Goal: Information Seeking & Learning: Find specific page/section

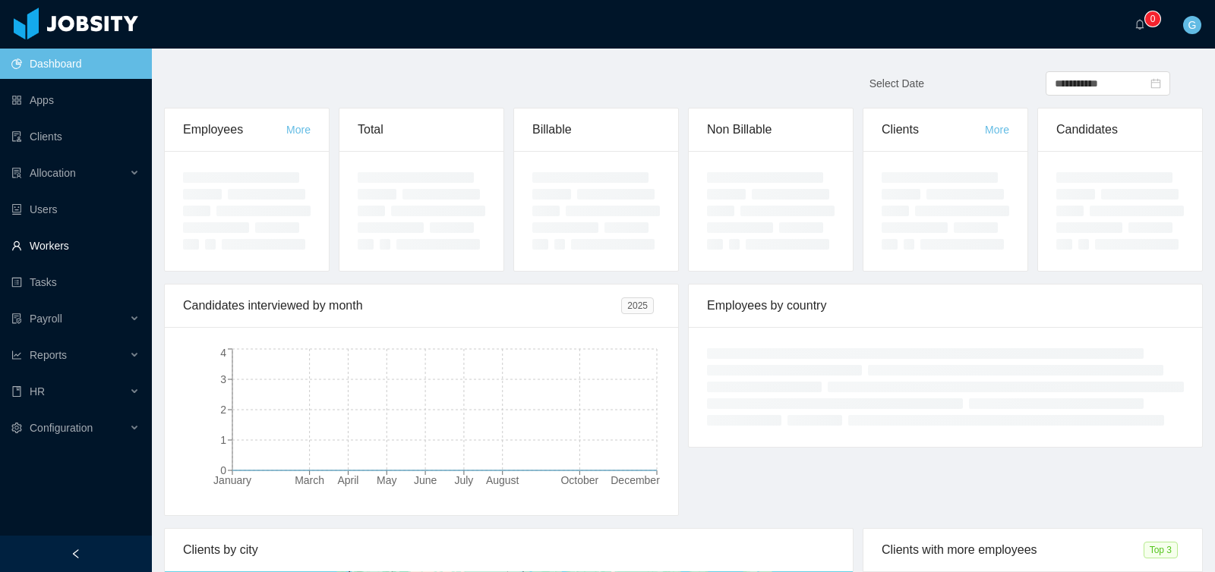
click at [61, 246] on link "Workers" at bounding box center [75, 246] width 128 height 30
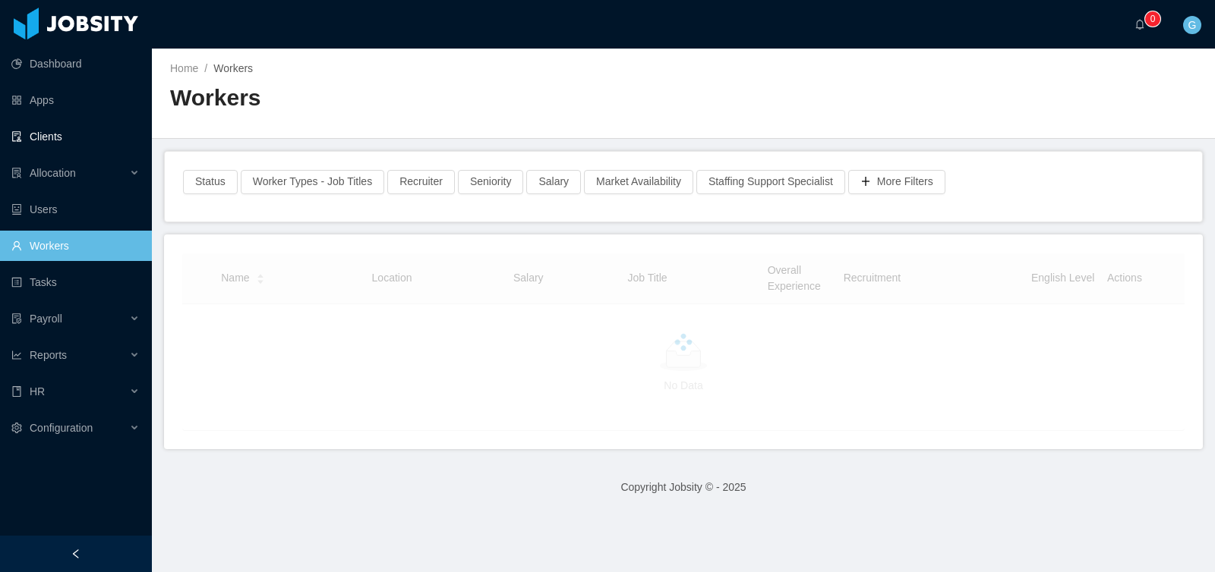
click at [55, 130] on link "Clients" at bounding box center [75, 136] width 128 height 30
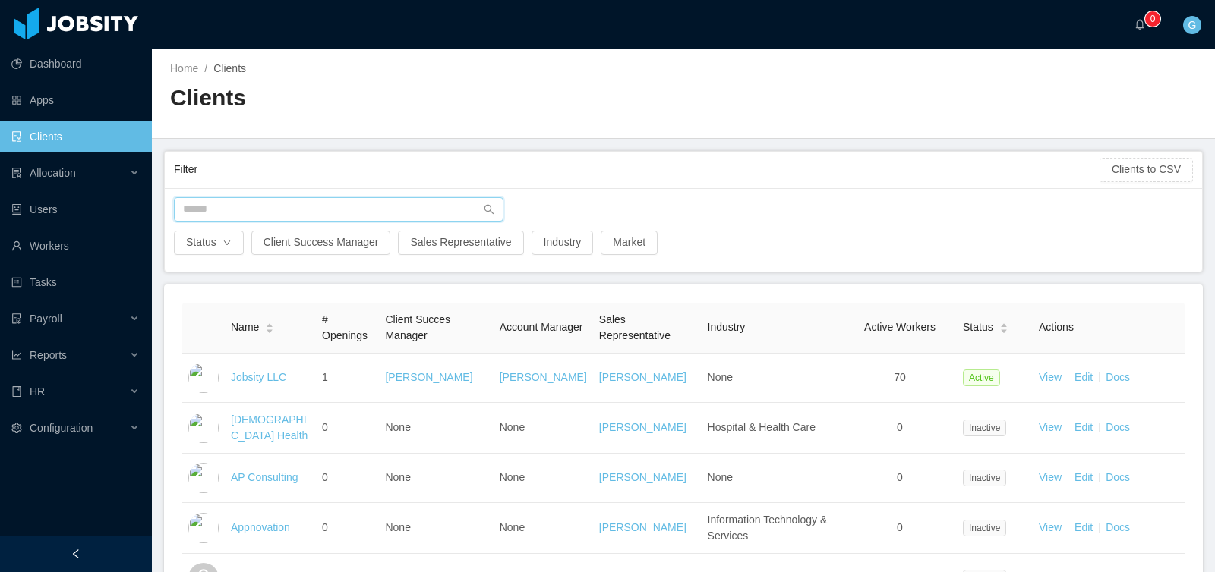
click at [339, 212] on input "text" at bounding box center [338, 209] width 329 height 24
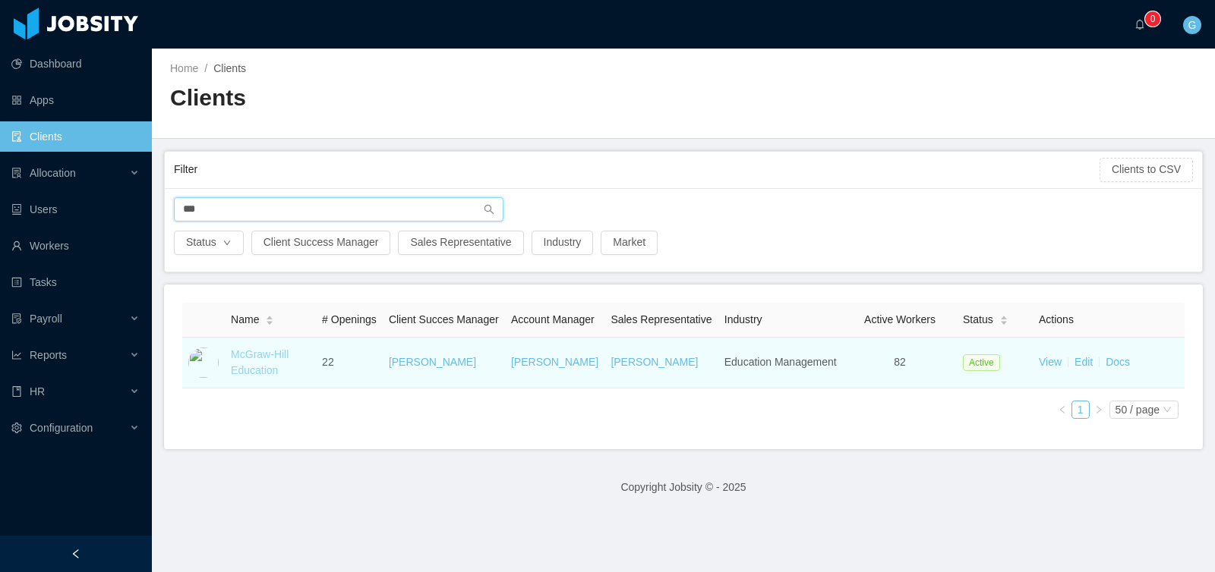
type input "***"
click at [247, 370] on link "McGraw-Hill Education" at bounding box center [260, 362] width 58 height 28
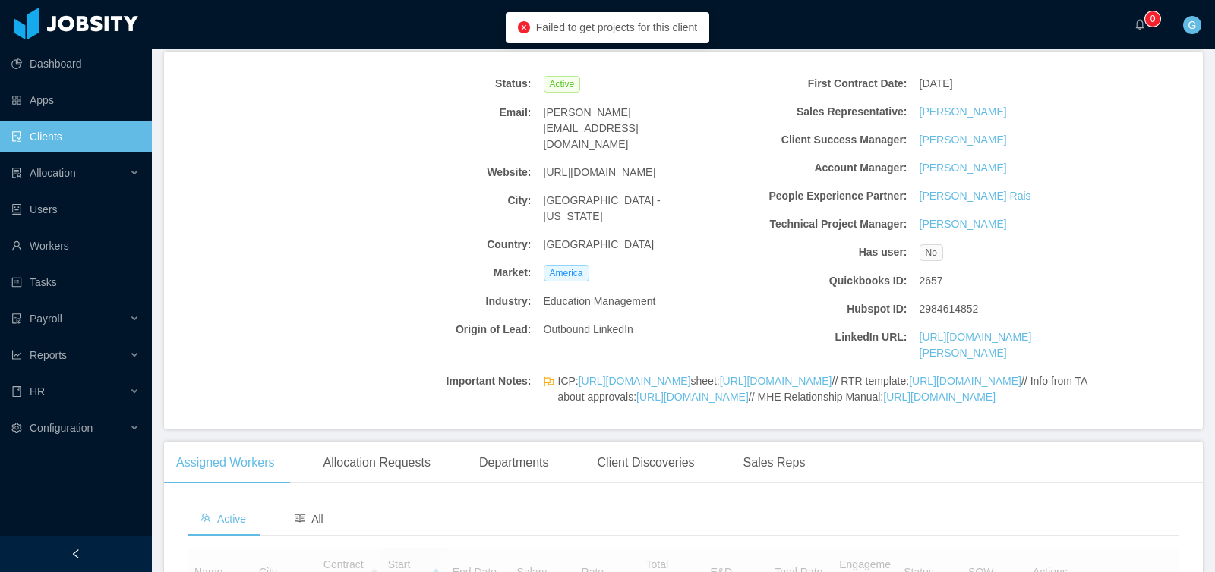
scroll to position [433, 0]
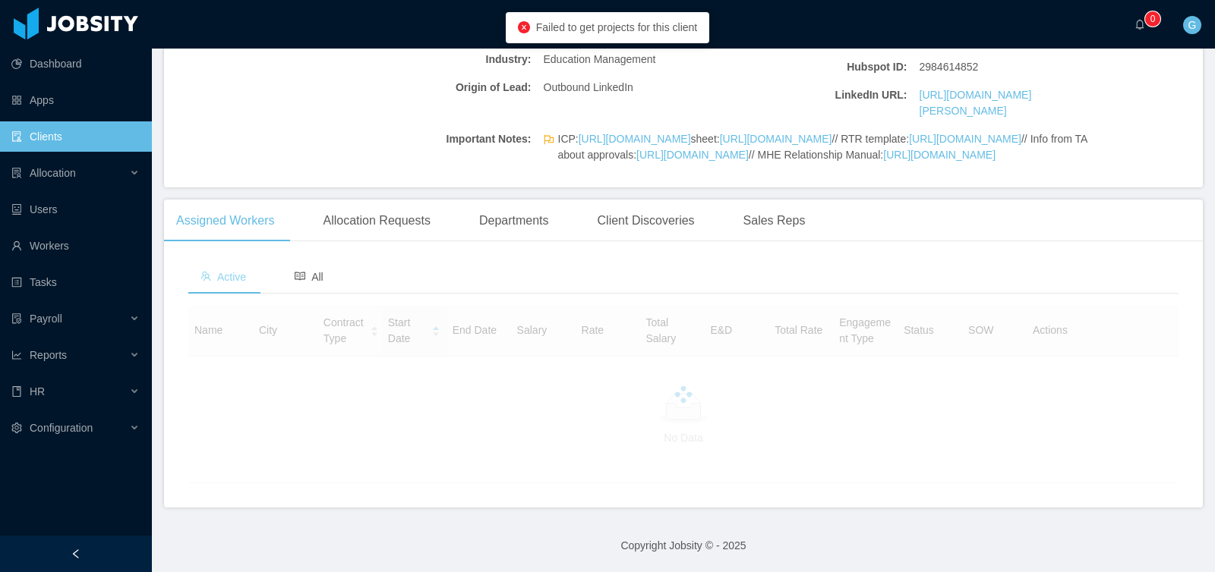
click at [227, 283] on span "Active" at bounding box center [223, 277] width 46 height 12
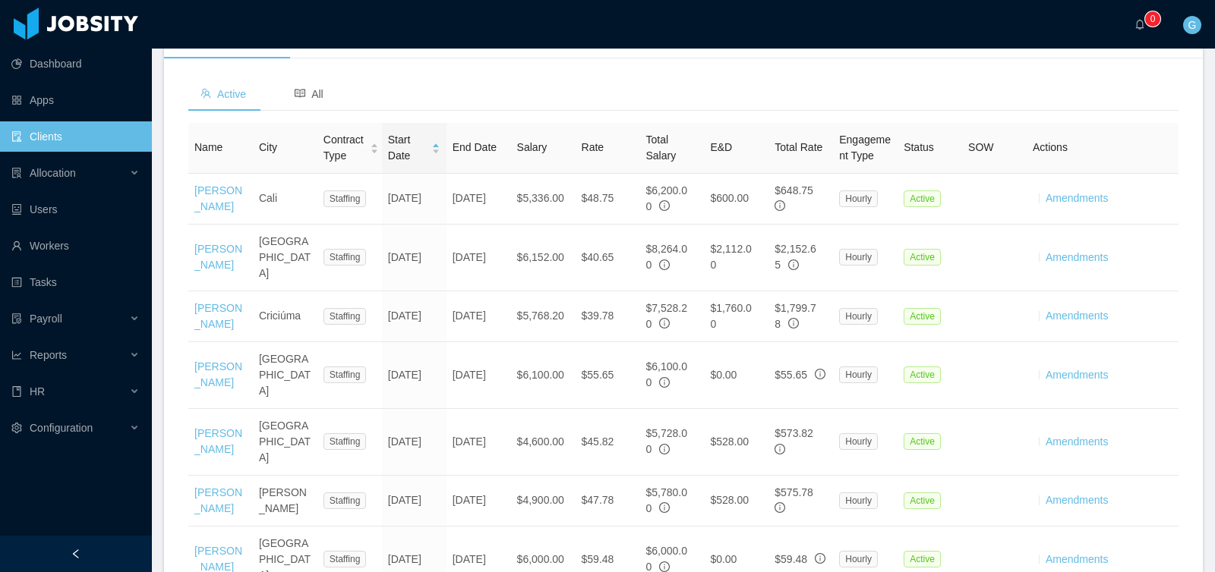
scroll to position [528, 0]
click at [368, 161] on div "Contract Type" at bounding box center [350, 145] width 55 height 32
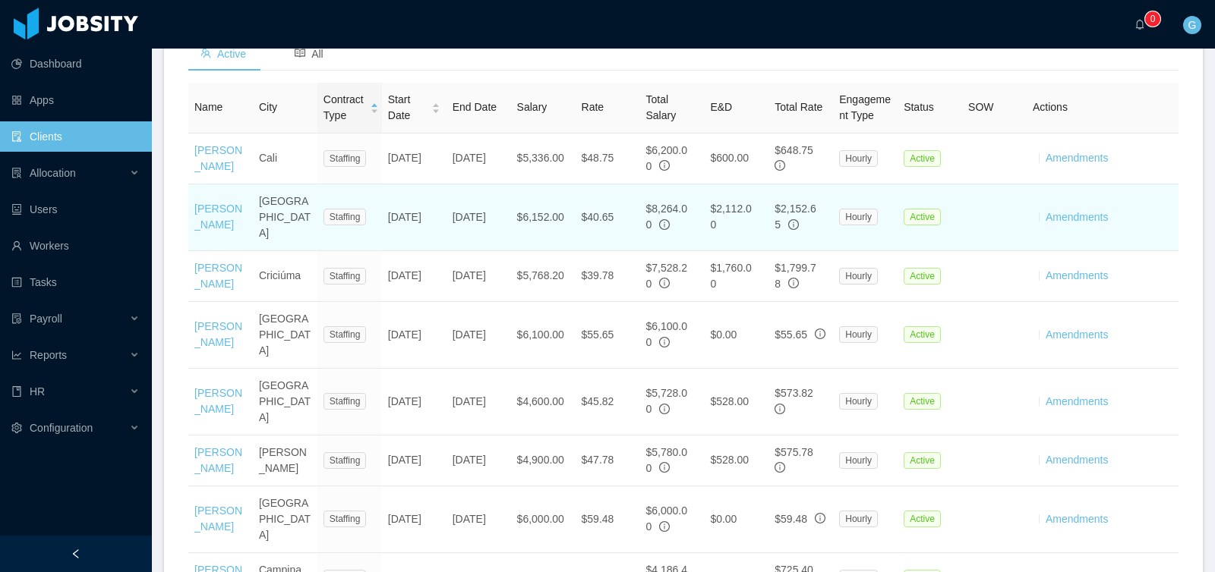
scroll to position [559, 0]
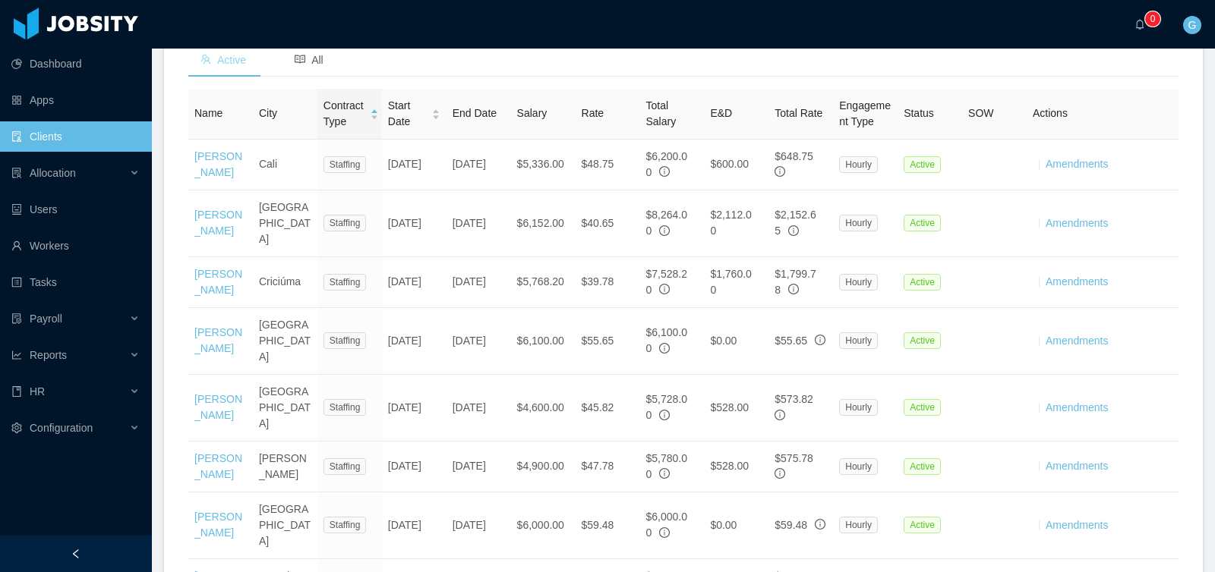
click at [239, 66] on span "Active" at bounding box center [223, 60] width 46 height 12
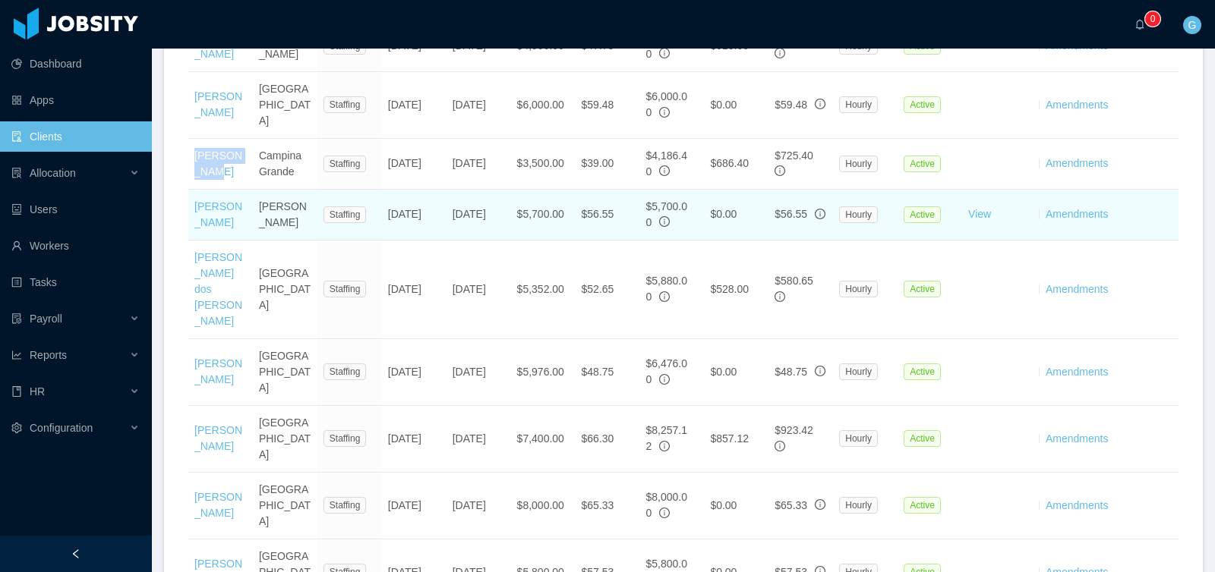
scroll to position [969, 0]
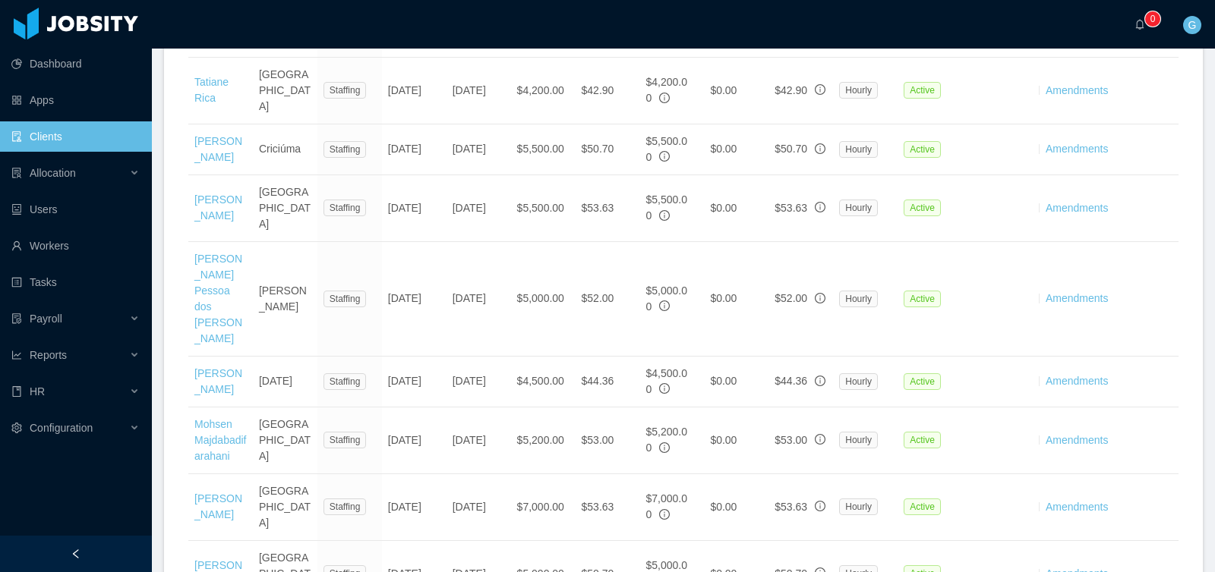
scroll to position [3274, 0]
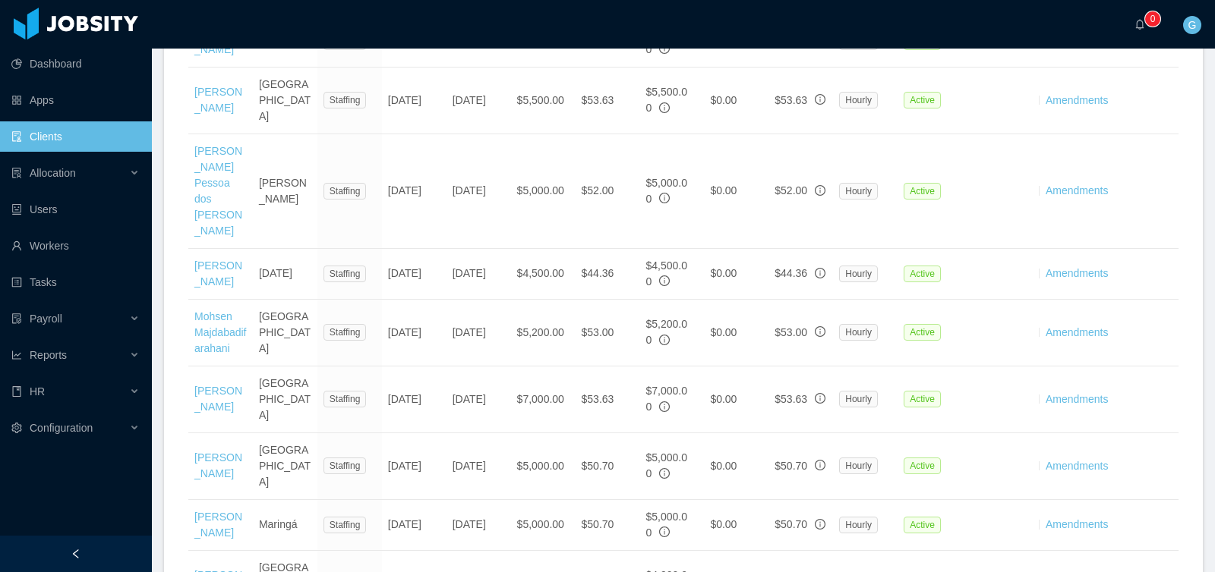
click at [1123, 358] on li "500 / page" at bounding box center [1136, 346] width 71 height 24
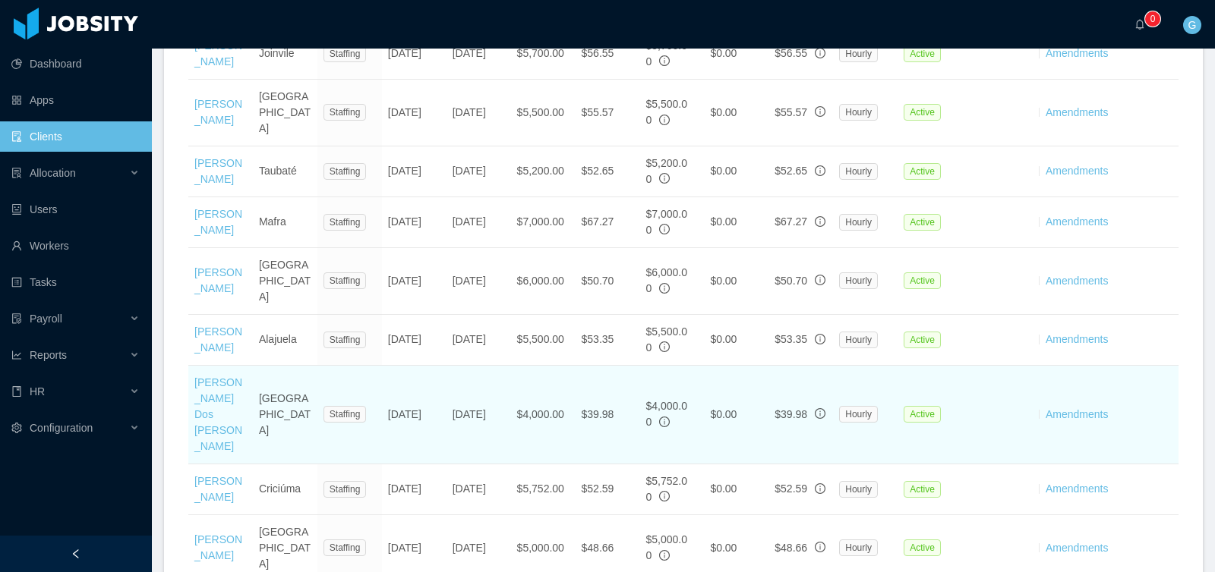
scroll to position [2076, 0]
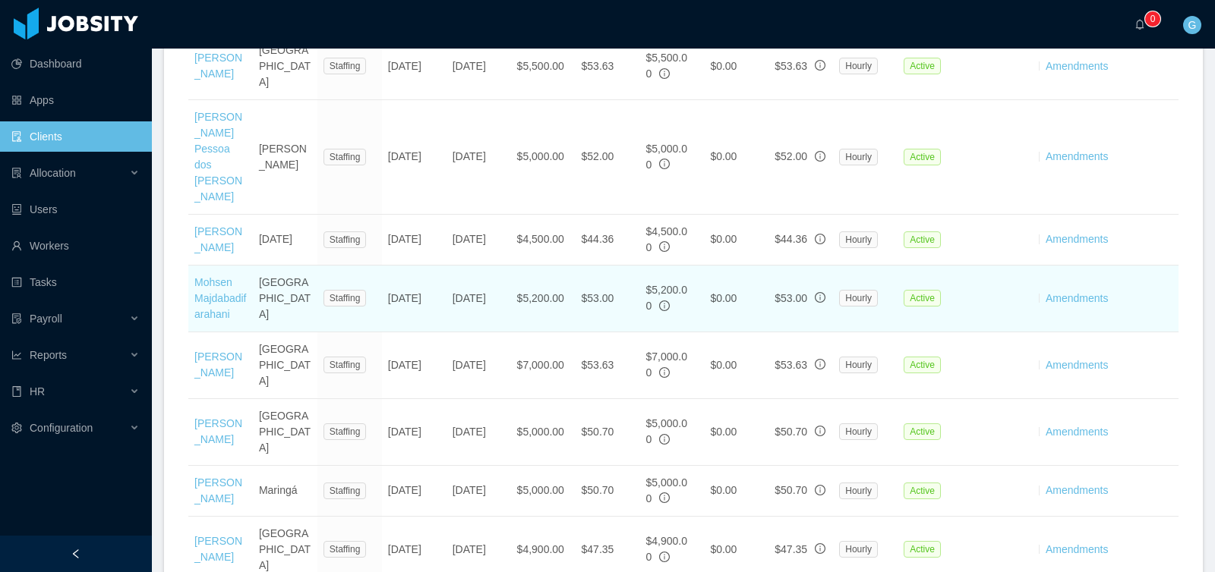
scroll to position [3307, 0]
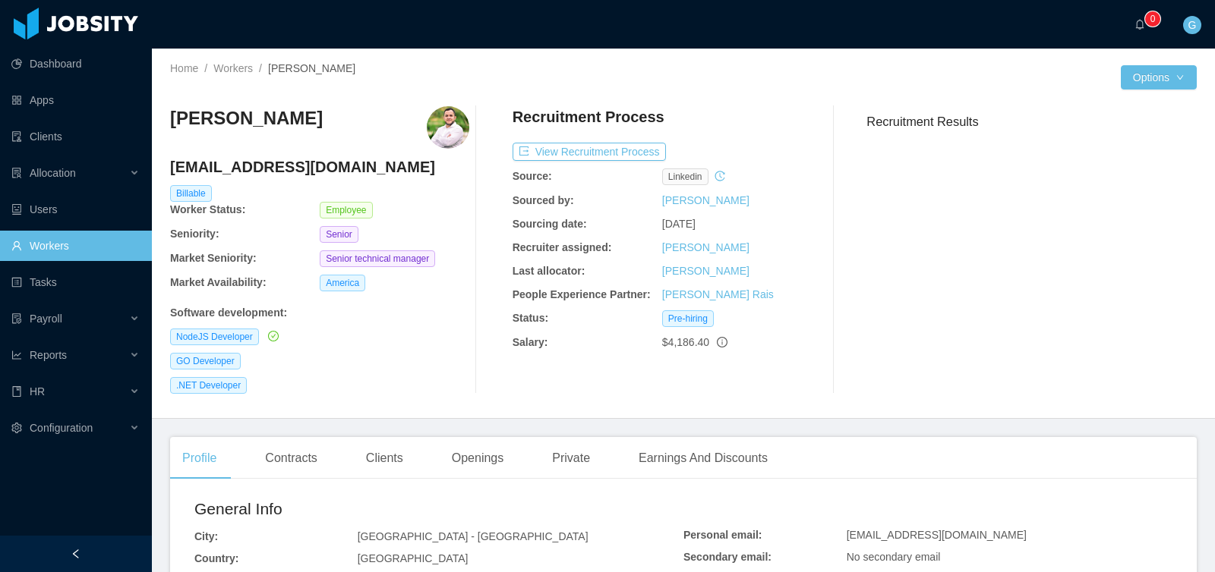
click at [83, 242] on link "Workers" at bounding box center [75, 246] width 128 height 30
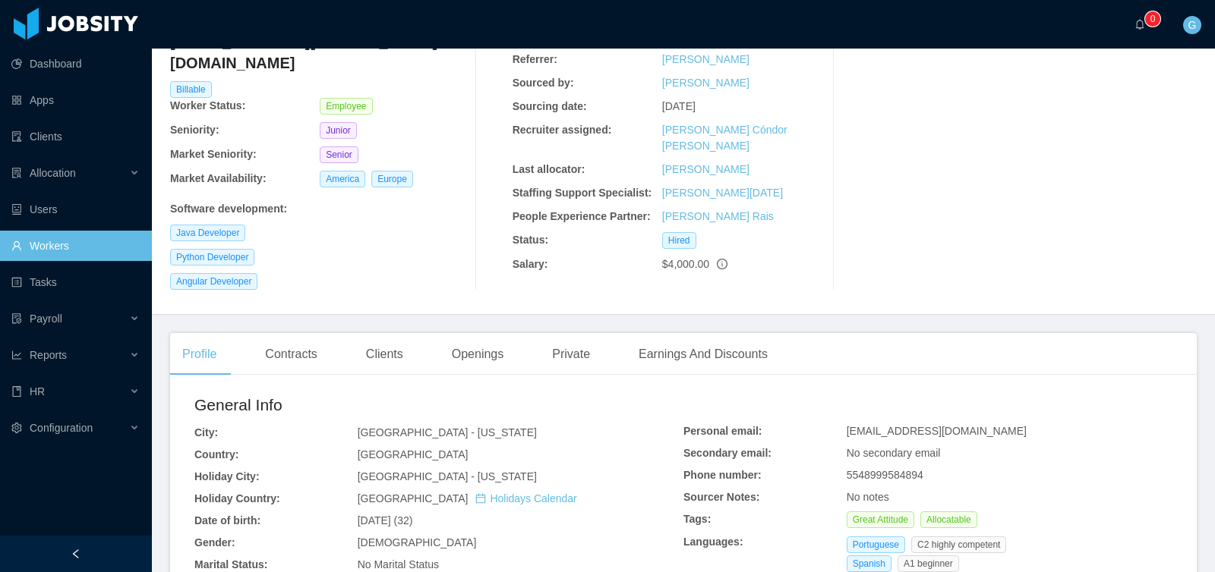
scroll to position [142, 0]
click at [414, 332] on div "Clients" at bounding box center [384, 353] width 61 height 43
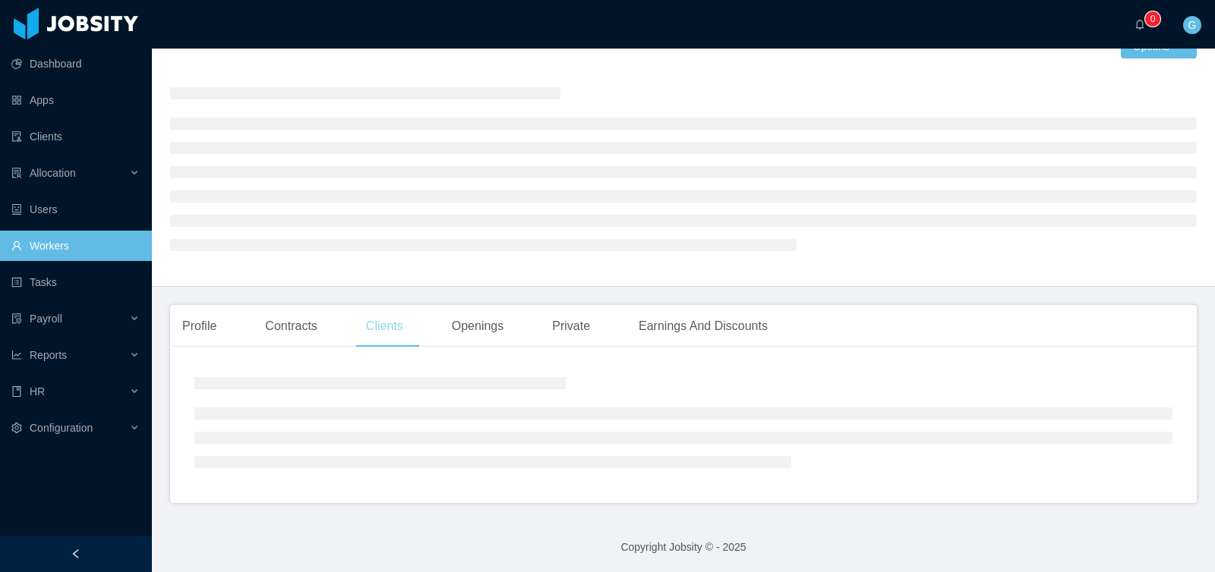
scroll to position [49, 0]
